Goal: Task Accomplishment & Management: Complete application form

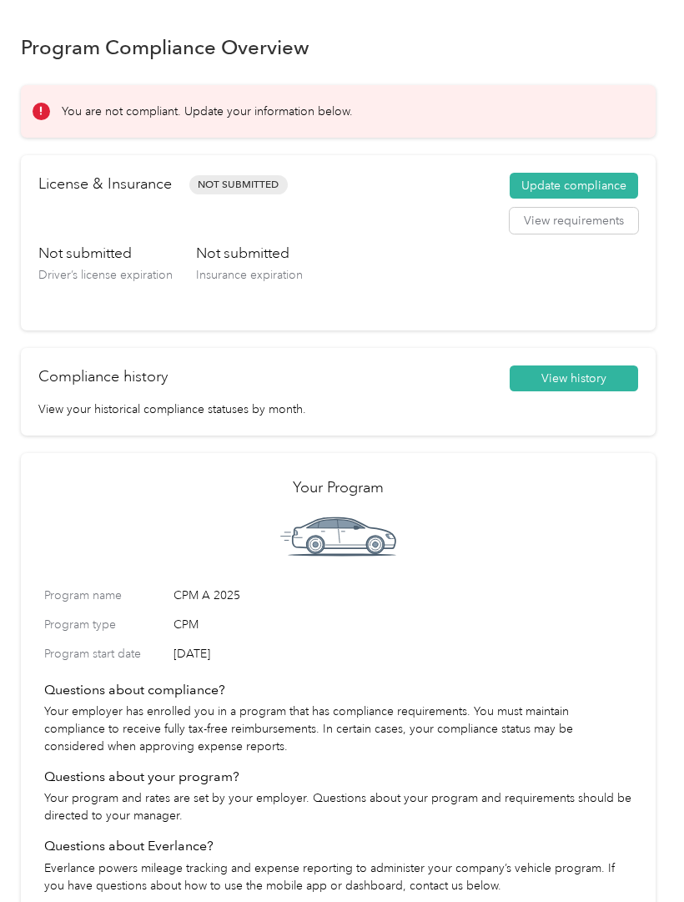
click at [621, 181] on button "Update compliance" at bounding box center [574, 186] width 128 height 27
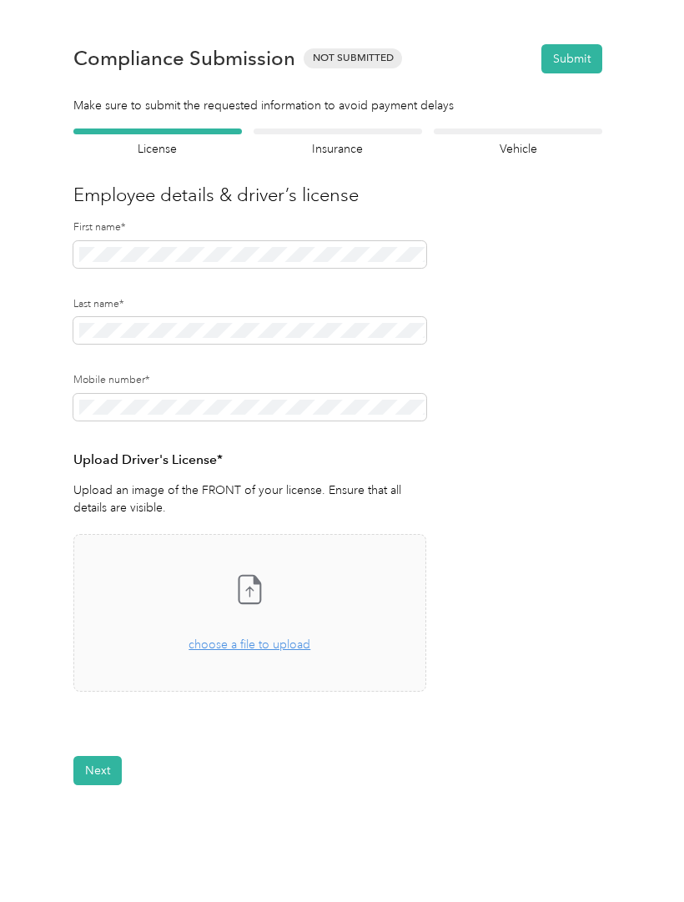
click at [270, 649] on span "choose a file to upload" at bounding box center [250, 644] width 122 height 14
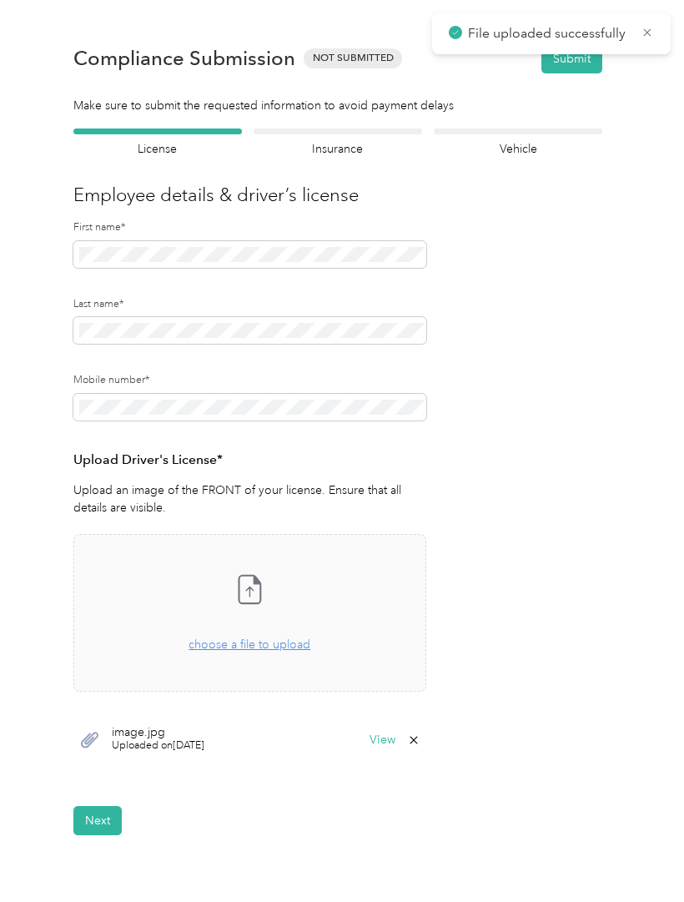
click at [100, 827] on button "Next" at bounding box center [97, 820] width 48 height 29
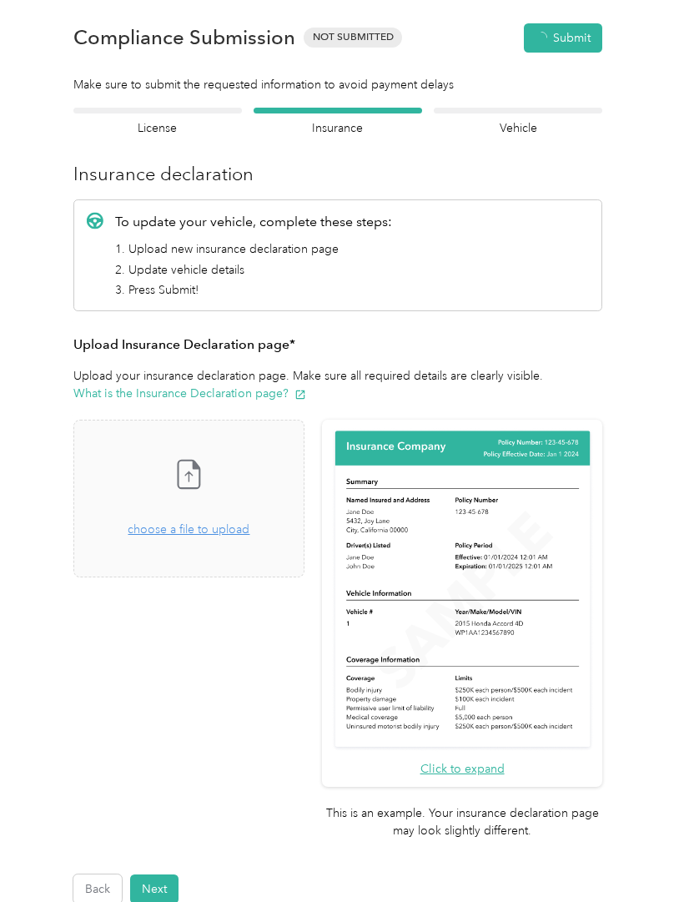
scroll to position [21, 0]
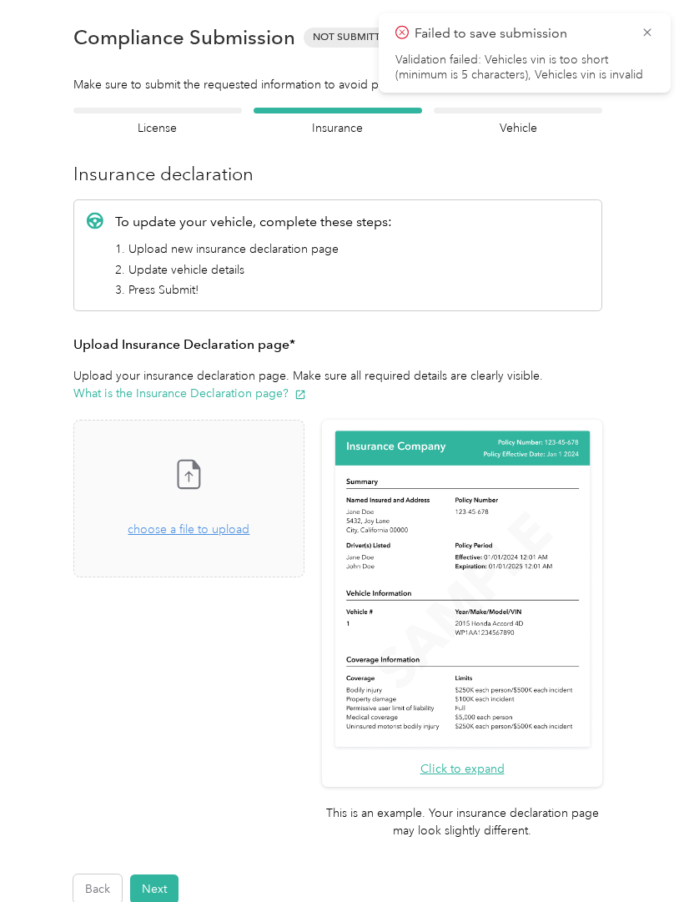
click at [651, 25] on icon at bounding box center [647, 32] width 13 height 15
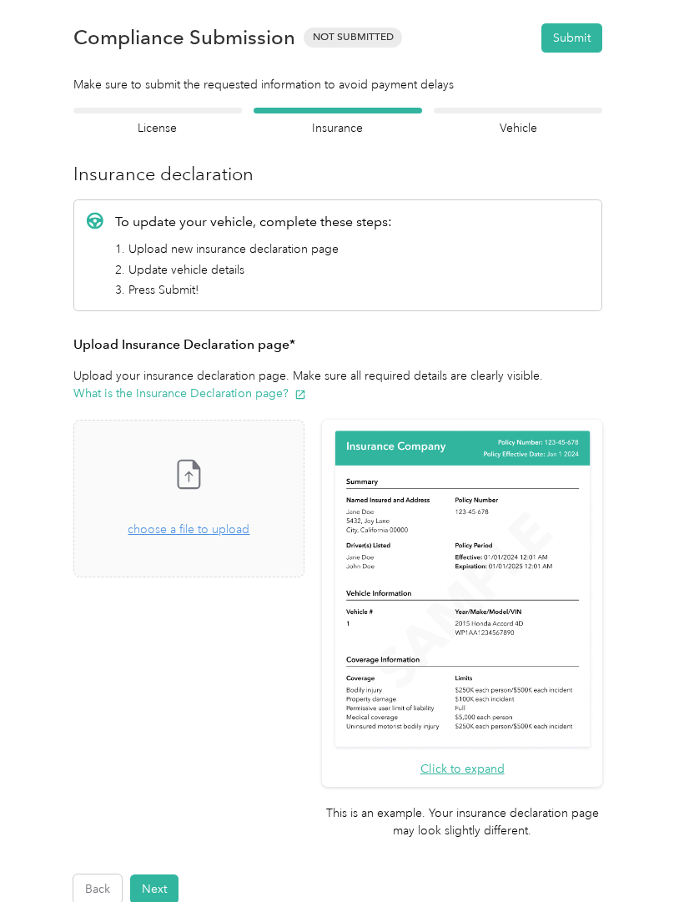
click at [249, 530] on span "choose a file to upload" at bounding box center [189, 529] width 122 height 14
click at [198, 530] on span "choose a file to upload" at bounding box center [189, 529] width 122 height 14
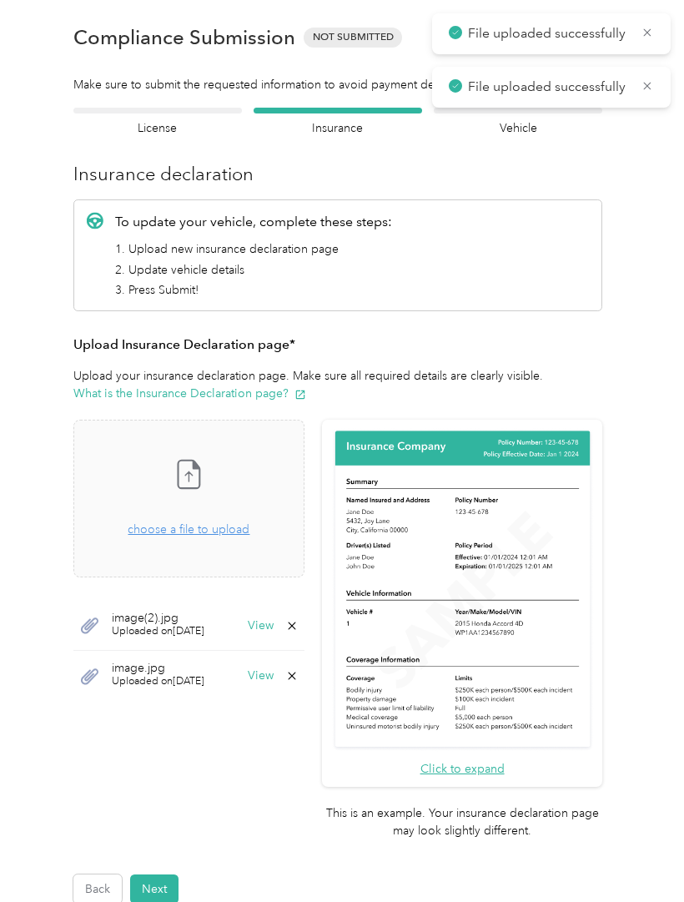
click at [154, 874] on button "Next" at bounding box center [154, 888] width 48 height 29
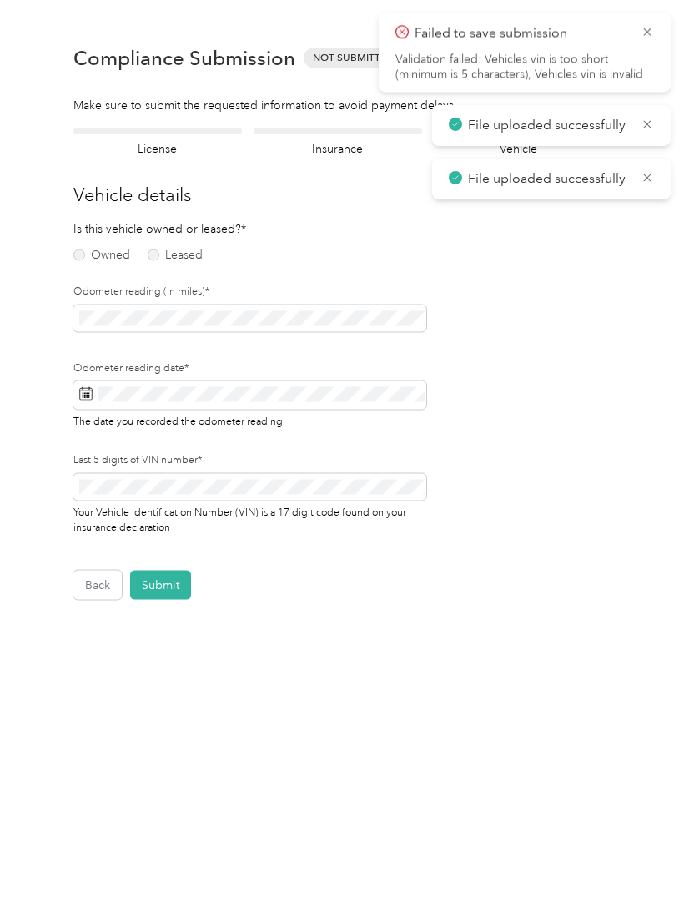
scroll to position [1, 0]
click at [123, 258] on label "Owned" at bounding box center [101, 255] width 57 height 12
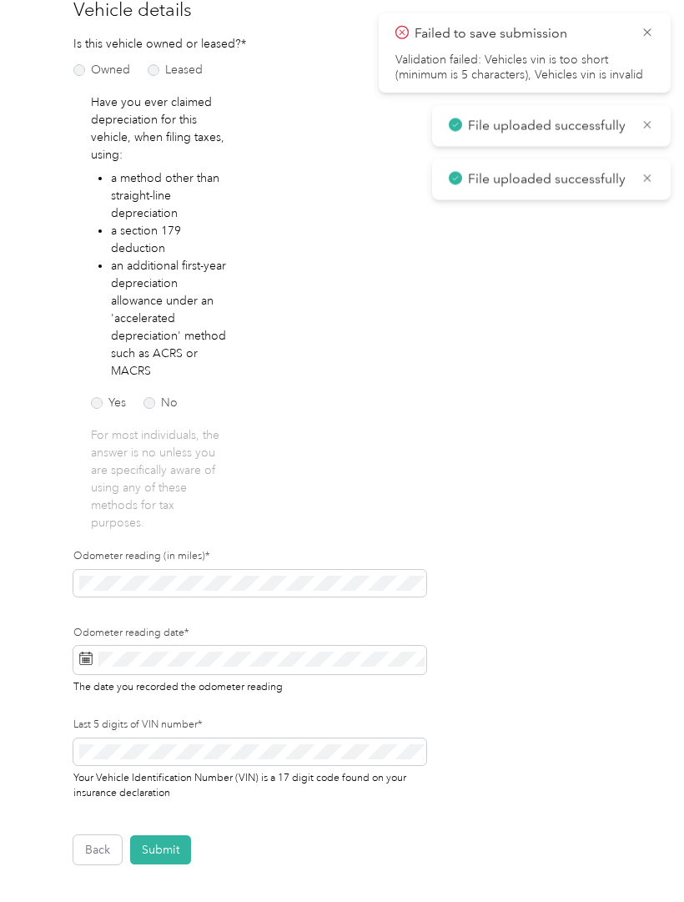
scroll to position [185, 0]
click at [159, 403] on label "No" at bounding box center [160, 403] width 34 height 12
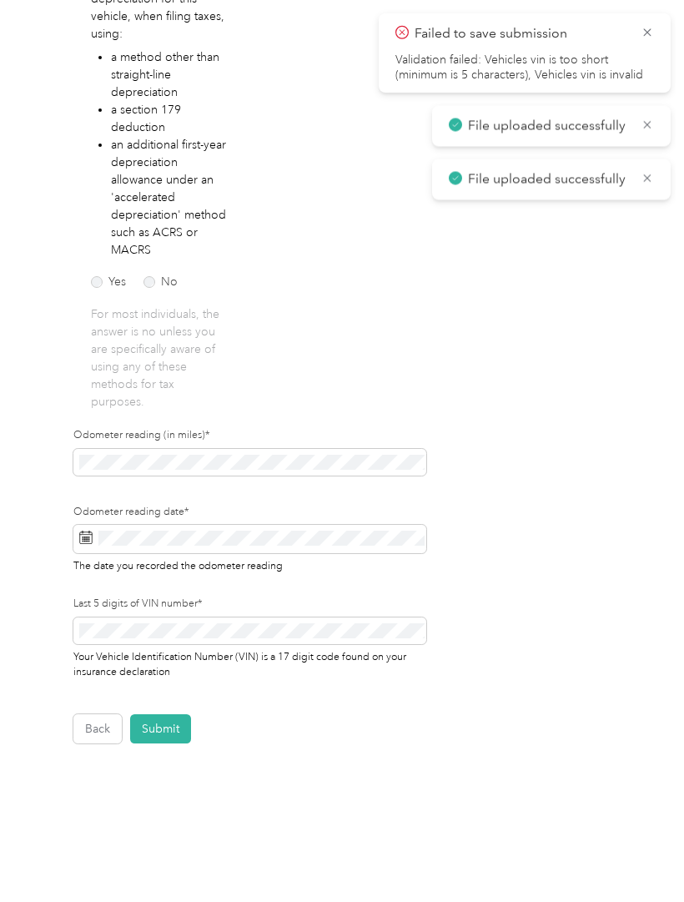
scroll to position [305, 0]
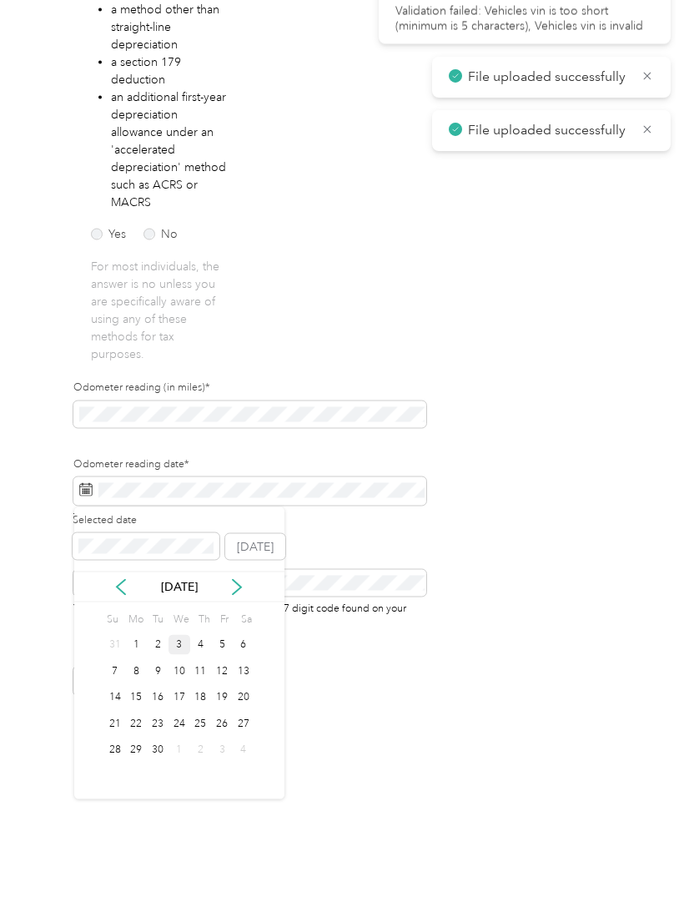
click at [175, 683] on div "3" at bounding box center [179, 693] width 22 height 21
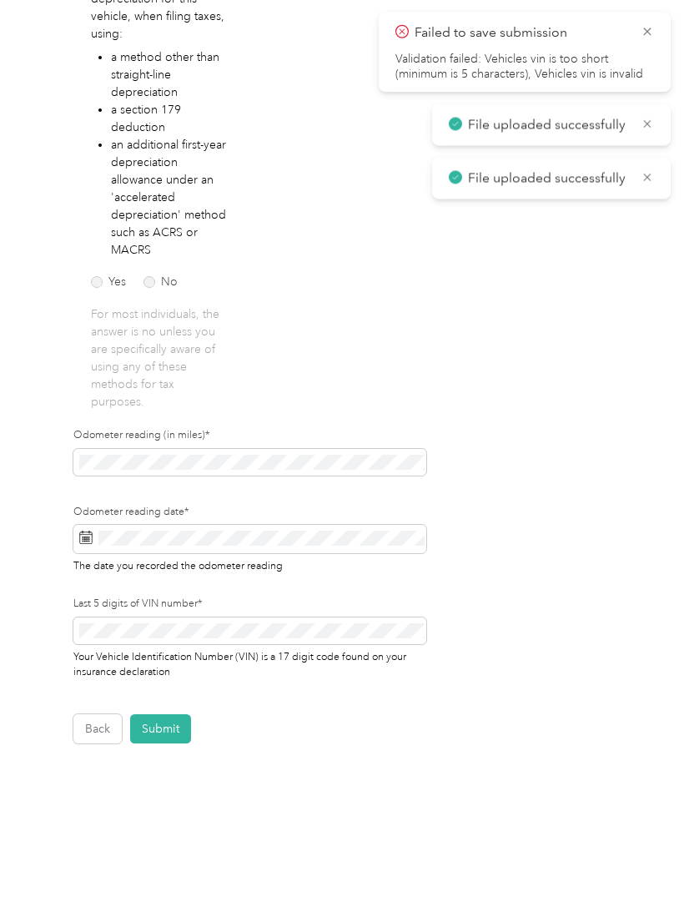
scroll to position [83, 0]
click at [162, 715] on button "Submit" at bounding box center [160, 729] width 61 height 29
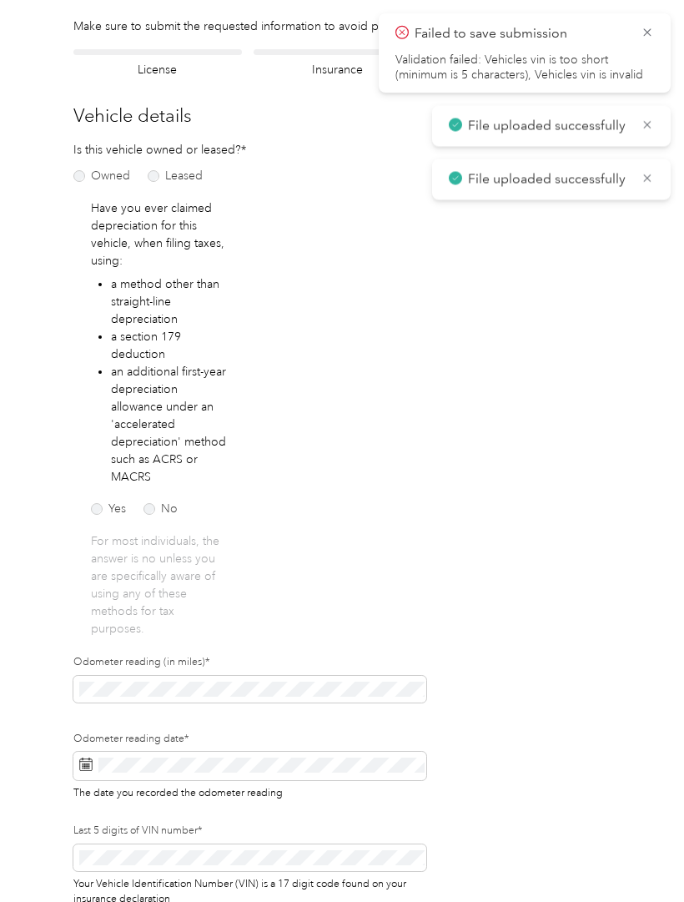
scroll to position [1, 0]
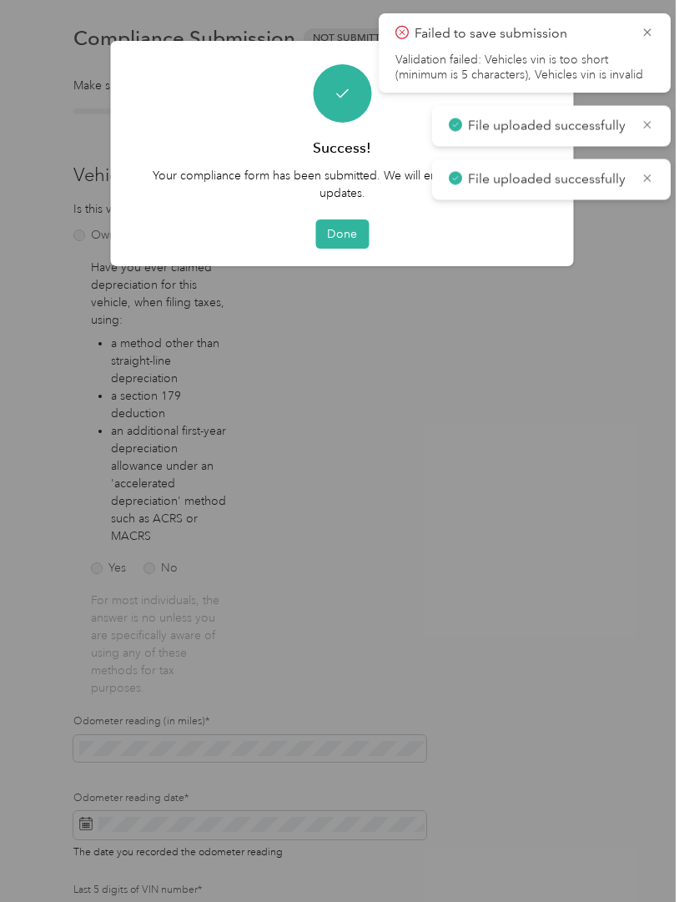
click at [354, 242] on button "Done" at bounding box center [341, 233] width 53 height 29
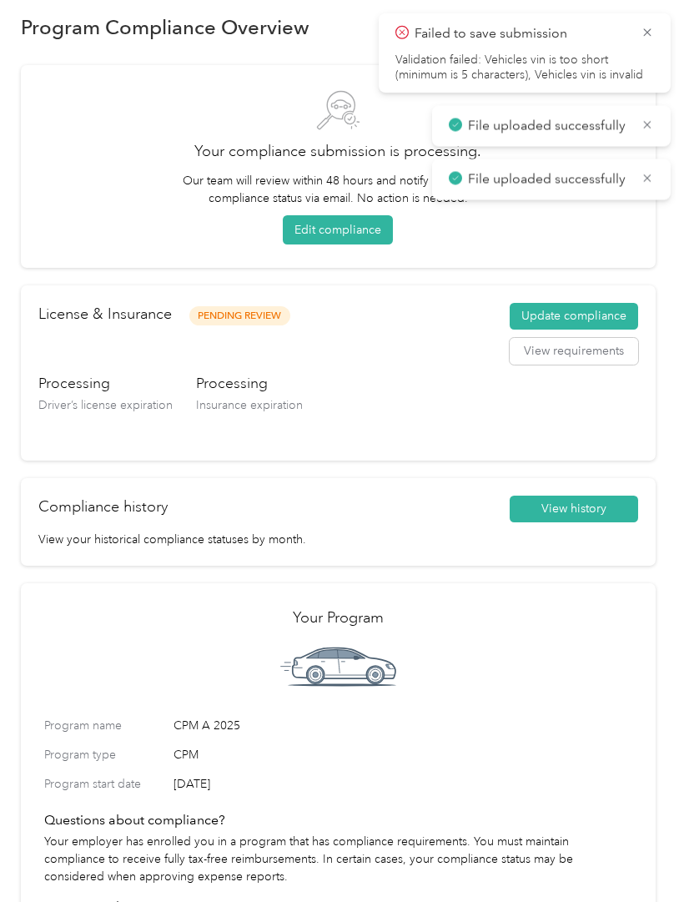
click at [641, 28] on icon at bounding box center [647, 32] width 13 height 15
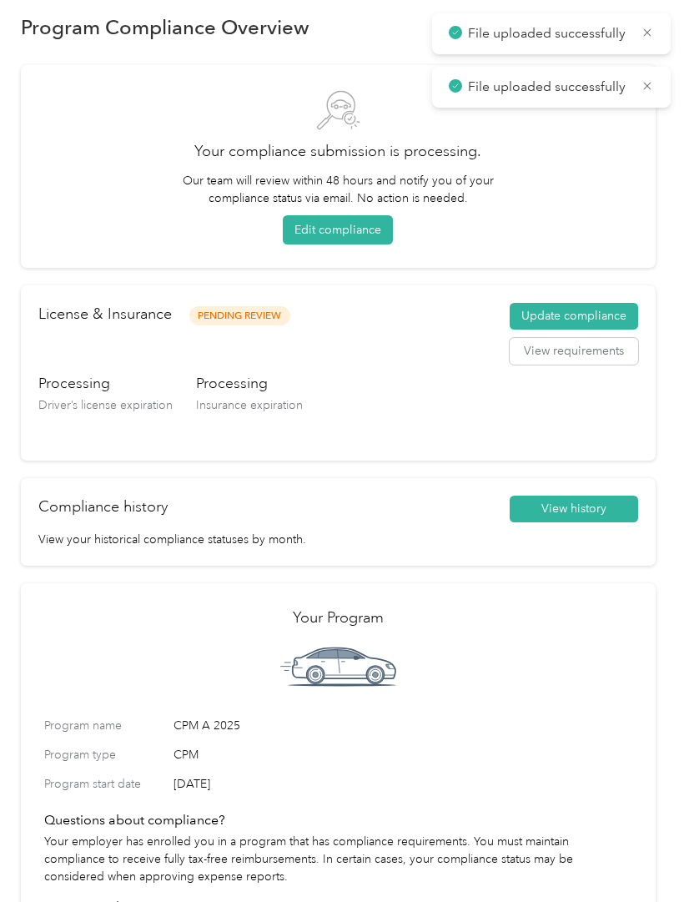
click at [651, 25] on icon at bounding box center [647, 32] width 13 height 15
click at [646, 25] on icon at bounding box center [647, 32] width 13 height 15
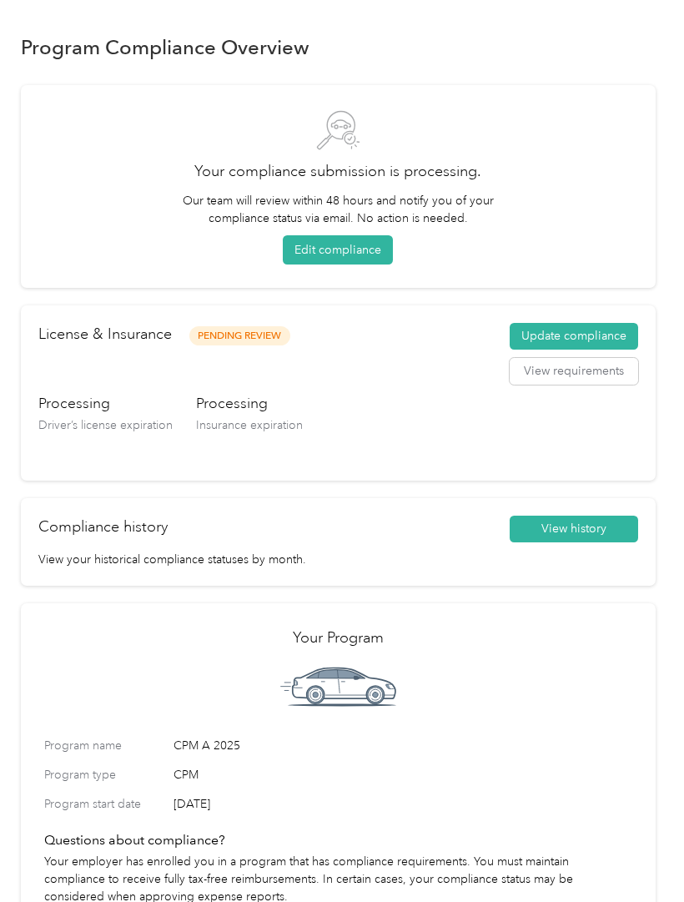
scroll to position [-3, 0]
